Goal: Find specific page/section: Find specific page/section

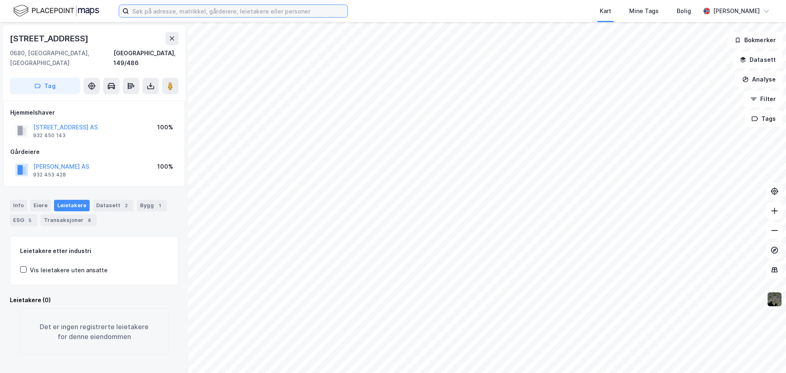
click at [222, 14] on input at bounding box center [238, 11] width 219 height 12
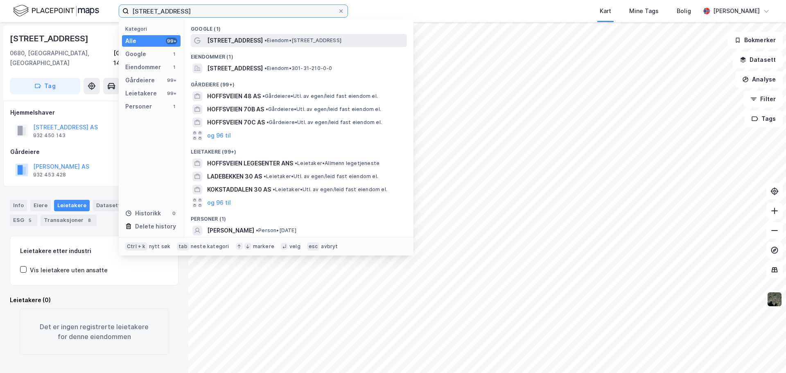
type input "[STREET_ADDRESS]"
click at [265, 38] on span "•" at bounding box center [266, 40] width 2 height 6
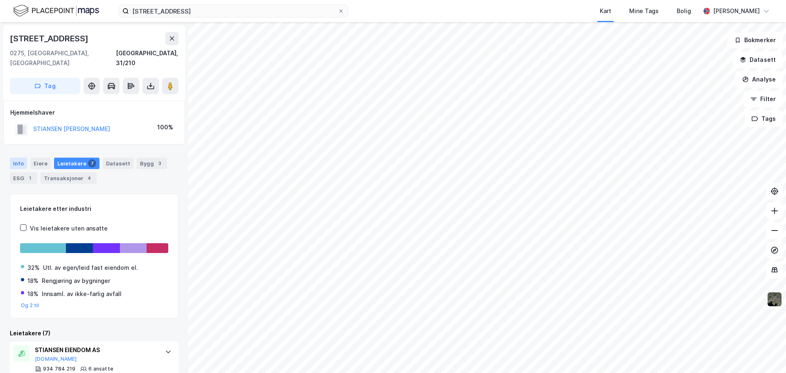
click at [18, 158] on div "Info" at bounding box center [18, 163] width 17 height 11
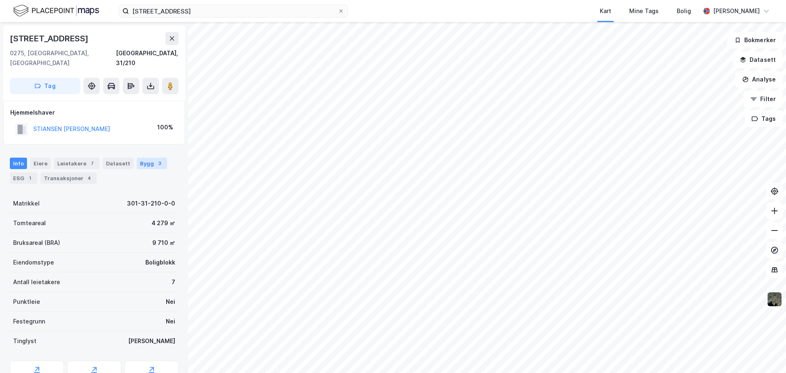
click at [156, 159] on div "3" at bounding box center [160, 163] width 8 height 8
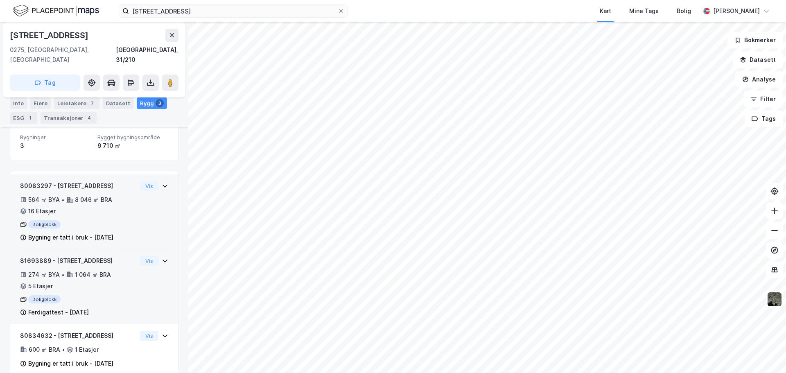
scroll to position [76, 0]
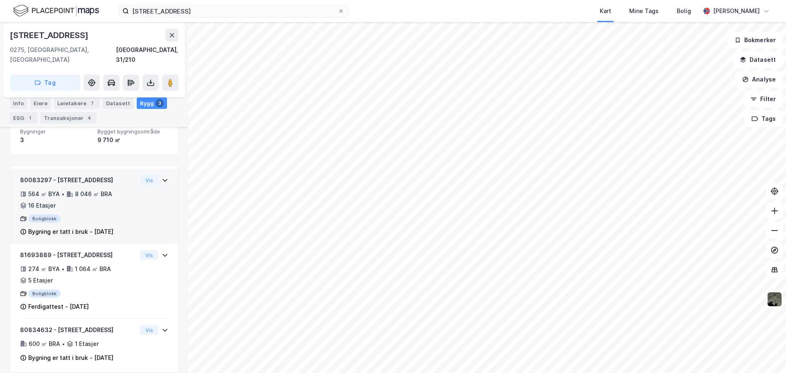
click at [162, 177] on icon at bounding box center [165, 180] width 7 height 7
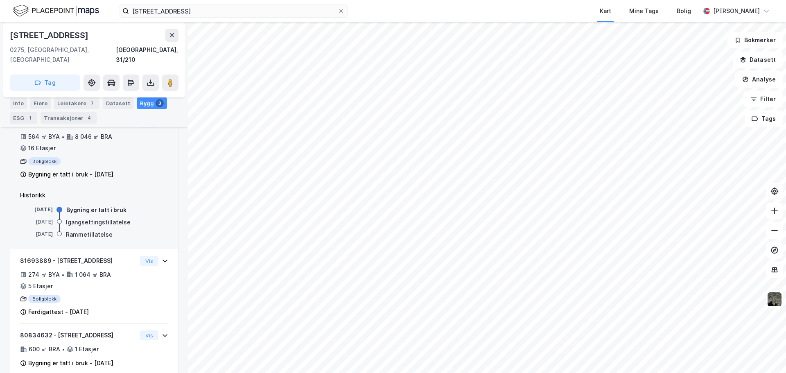
scroll to position [138, 0]
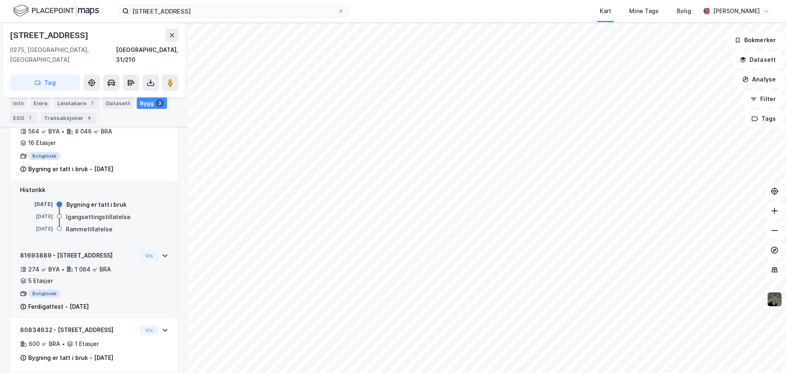
click at [162, 252] on icon at bounding box center [165, 255] width 7 height 7
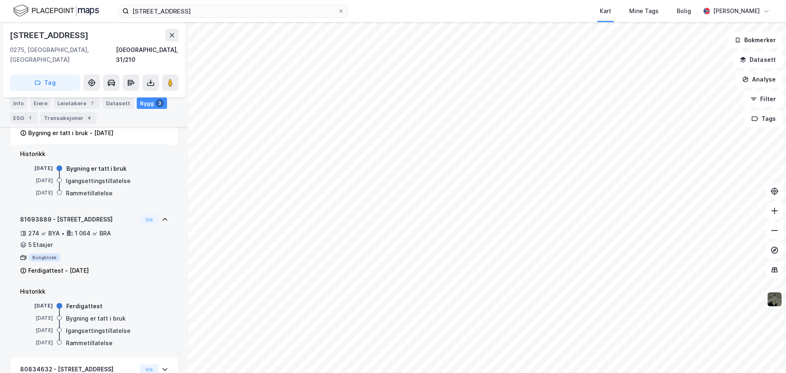
scroll to position [214, 0]
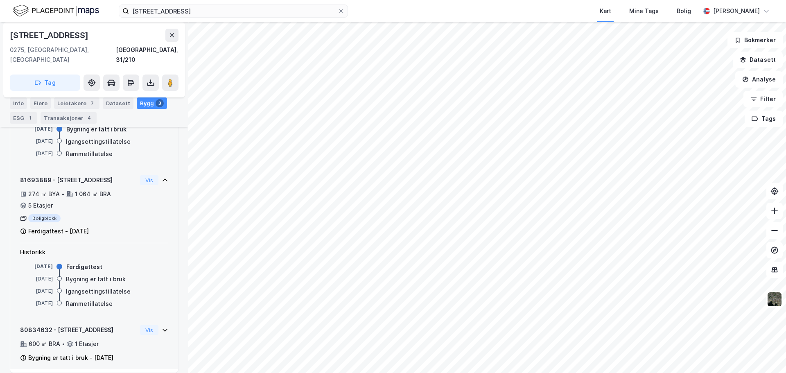
click at [155, 325] on div "Vis" at bounding box center [154, 330] width 28 height 10
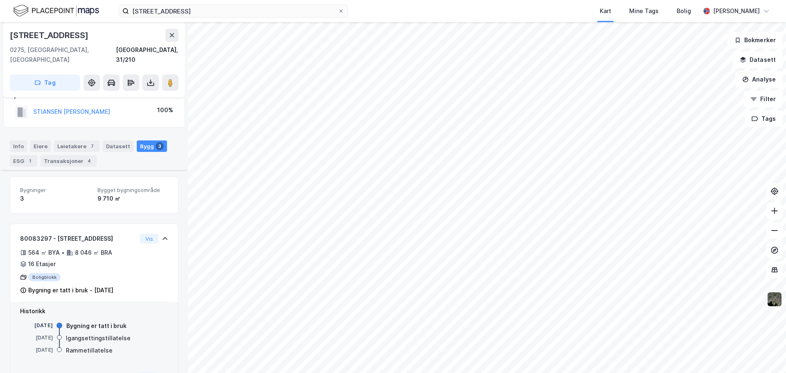
scroll to position [0, 0]
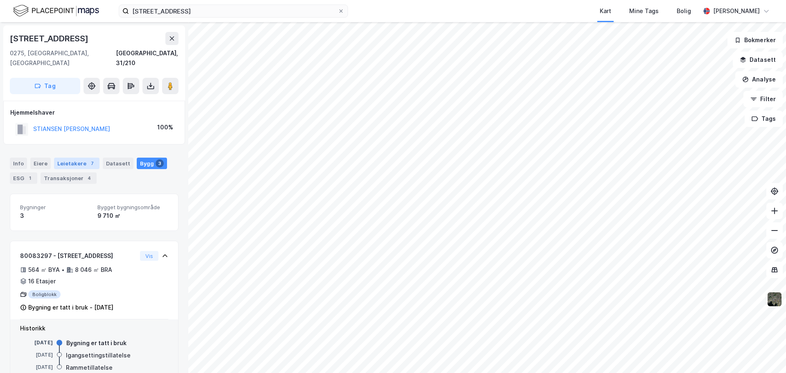
click at [89, 159] on div "7" at bounding box center [92, 163] width 8 height 8
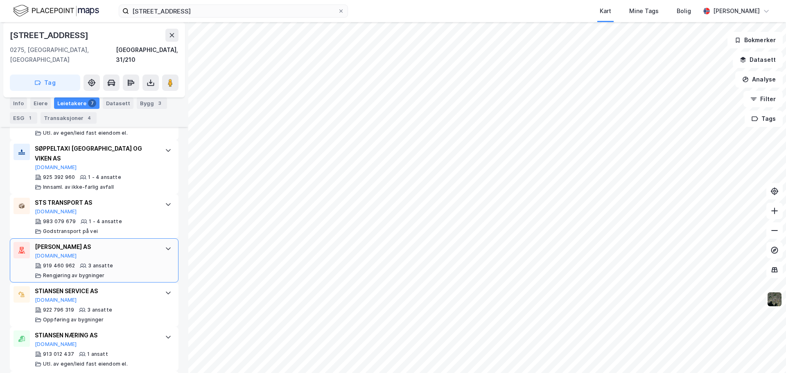
scroll to position [278, 0]
